Goal: Transaction & Acquisition: Register for event/course

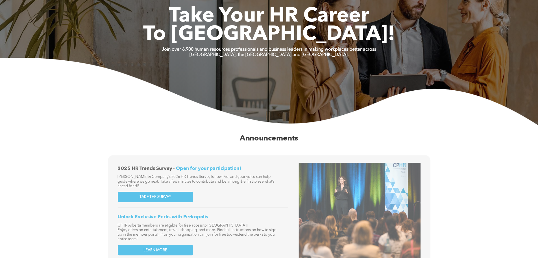
scroll to position [28, 0]
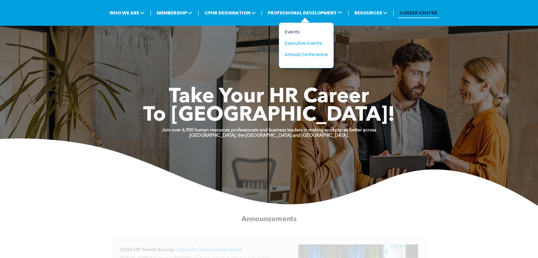
click at [292, 31] on div "Events" at bounding box center [304, 31] width 39 height 7
